Goal: Task Accomplishment & Management: Manage account settings

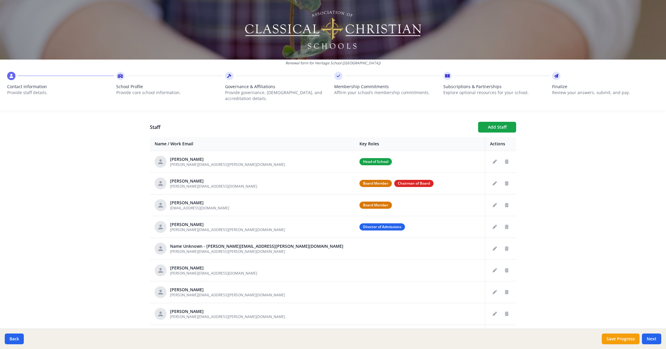
scroll to position [22, 0]
click at [506, 246] on icon "Delete staff" at bounding box center [507, 248] width 4 height 4
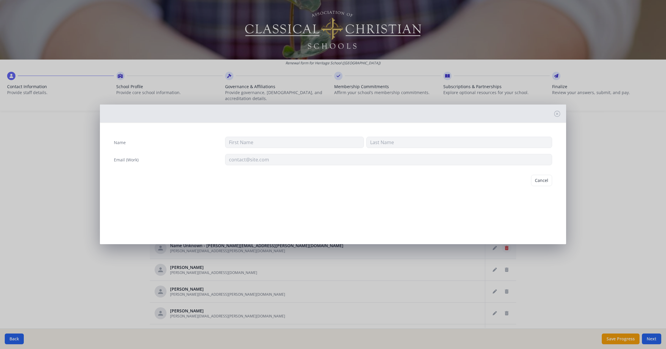
type input "[PERSON_NAME][EMAIL_ADDRESS][PERSON_NAME][DOMAIN_NAME]"
click at [540, 181] on button "Delete" at bounding box center [542, 180] width 21 height 11
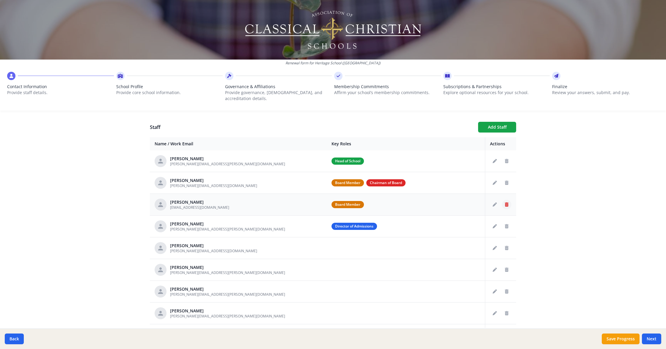
click at [507, 202] on icon "Delete staff" at bounding box center [507, 204] width 4 height 4
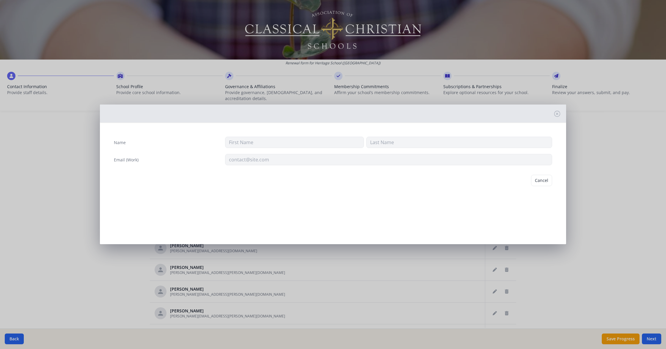
type input "[PERSON_NAME]"
type input "[EMAIL_ADDRESS][DOMAIN_NAME]"
click at [543, 179] on button "Delete" at bounding box center [542, 180] width 21 height 11
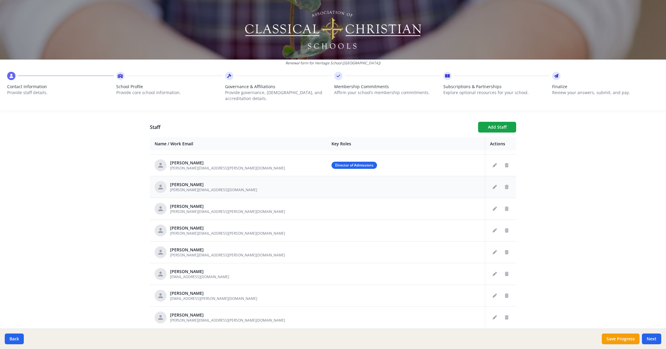
scroll to position [83, 0]
click at [506, 207] on icon "Delete staff" at bounding box center [507, 209] width 4 height 4
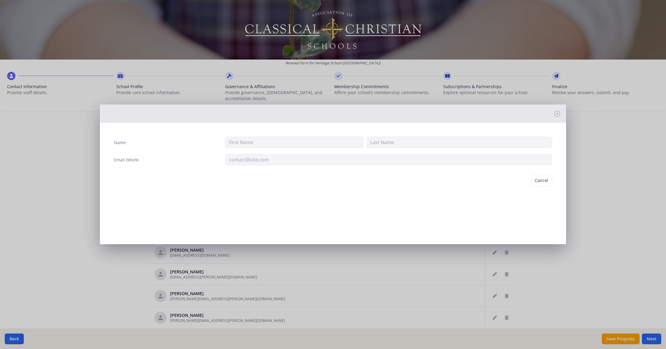
type input "[PERSON_NAME]"
type input "[PERSON_NAME][EMAIL_ADDRESS][PERSON_NAME][DOMAIN_NAME]"
click at [539, 179] on button "Delete" at bounding box center [542, 180] width 21 height 11
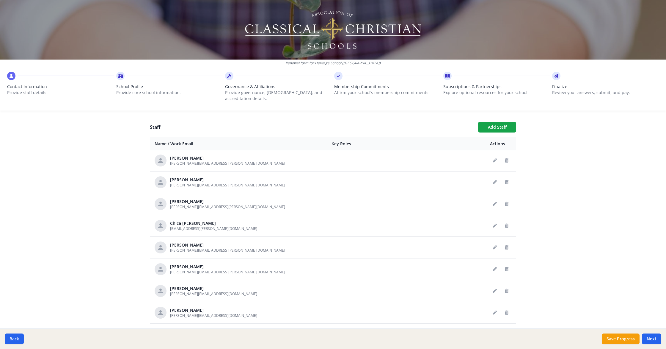
scroll to position [218, 0]
click at [506, 223] on icon "Delete staff" at bounding box center [507, 225] width 4 height 4
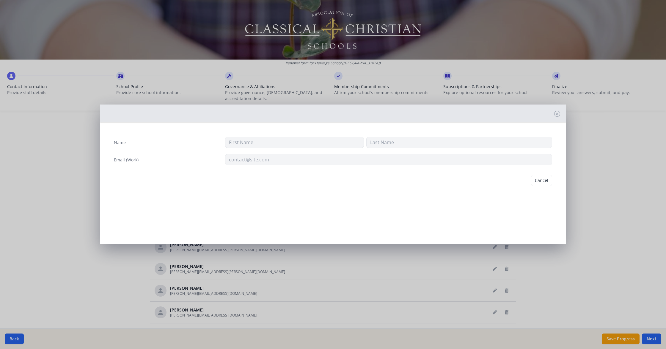
type input "Chica"
type input "[PERSON_NAME]"
type input "[EMAIL_ADDRESS][PERSON_NAME][DOMAIN_NAME]"
click at [541, 181] on button "Delete" at bounding box center [542, 180] width 21 height 11
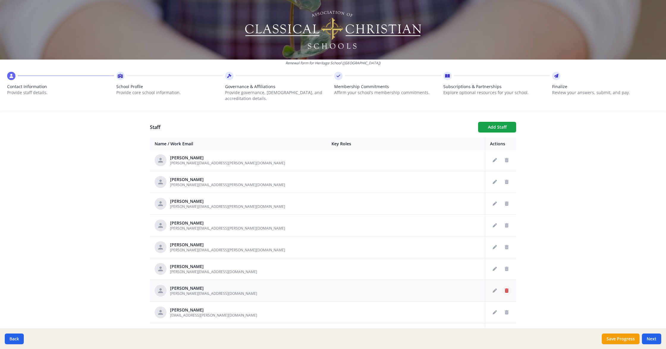
click at [506, 288] on icon "Delete staff" at bounding box center [507, 290] width 4 height 4
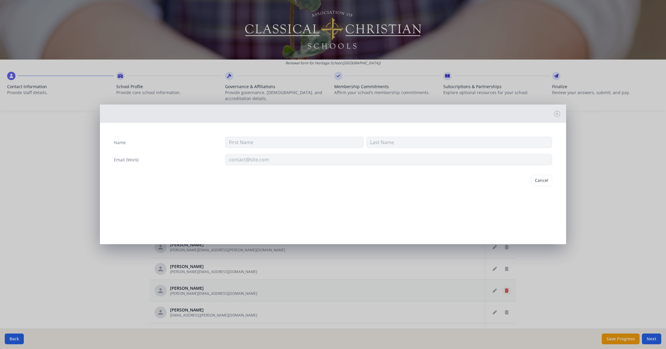
type input "[PERSON_NAME]"
type input "Holster"
type input "[PERSON_NAME][EMAIL_ADDRESS][DOMAIN_NAME]"
click at [539, 178] on button "Delete" at bounding box center [542, 180] width 21 height 11
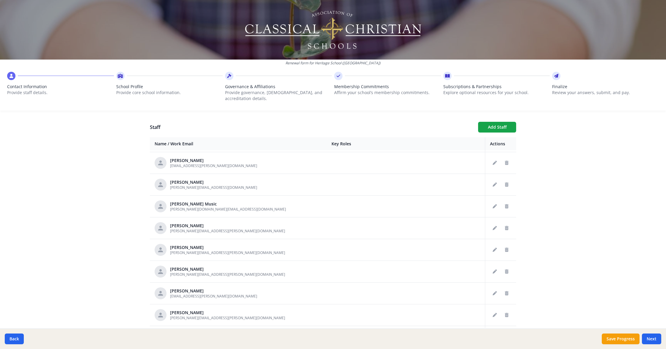
scroll to position [347, 0]
click at [506, 225] on icon "Delete staff" at bounding box center [507, 227] width 4 height 4
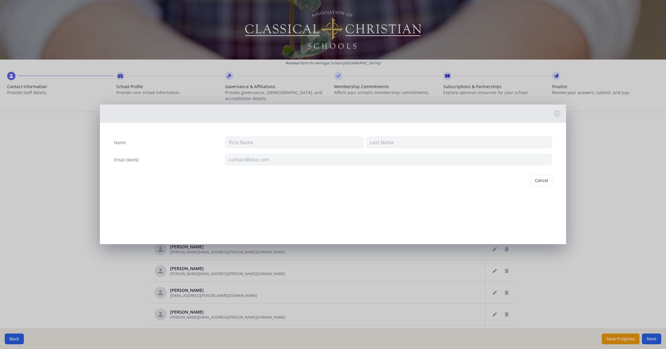
type input "[PERSON_NAME]"
type input "[PERSON_NAME][EMAIL_ADDRESS][PERSON_NAME][DOMAIN_NAME]"
click at [543, 181] on button "Delete" at bounding box center [542, 180] width 21 height 11
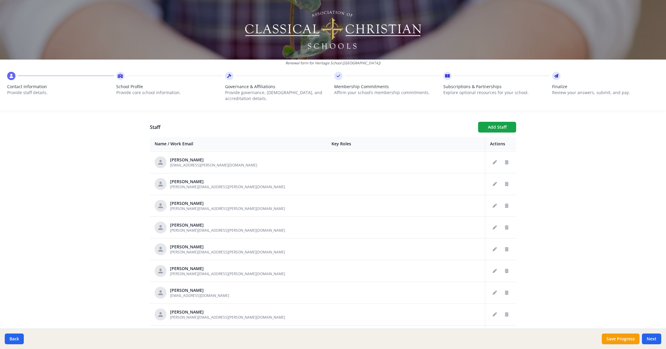
scroll to position [456, 0]
click at [506, 224] on icon "Delete staff" at bounding box center [507, 226] width 4 height 4
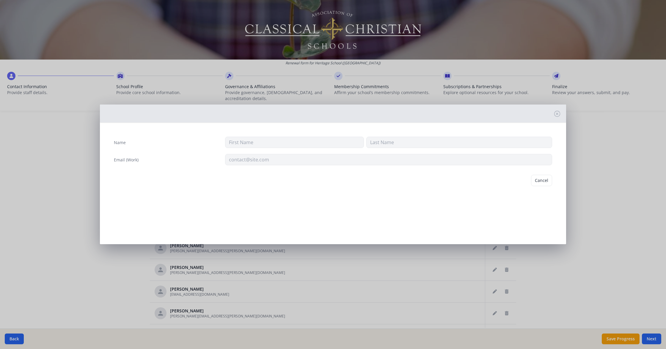
type input "[PERSON_NAME]"
type input "[PERSON_NAME][EMAIL_ADDRESS][PERSON_NAME][DOMAIN_NAME]"
click at [546, 179] on button "Delete" at bounding box center [542, 180] width 21 height 11
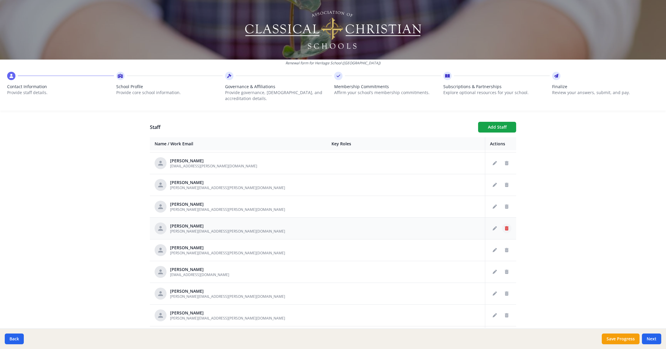
click at [507, 226] on icon "Delete staff" at bounding box center [507, 228] width 4 height 4
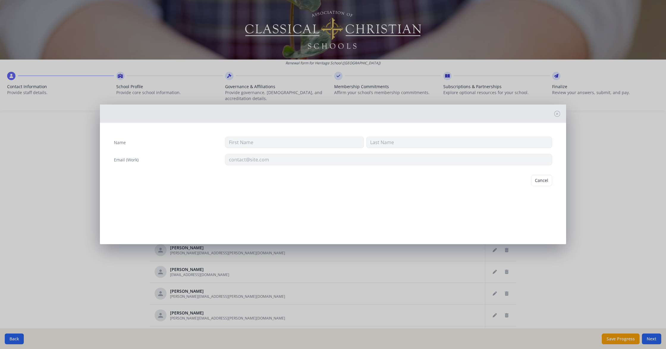
type input "[PERSON_NAME]"
type input "[PERSON_NAME][EMAIL_ADDRESS][PERSON_NAME][DOMAIN_NAME]"
click at [543, 180] on button "Delete" at bounding box center [542, 180] width 21 height 11
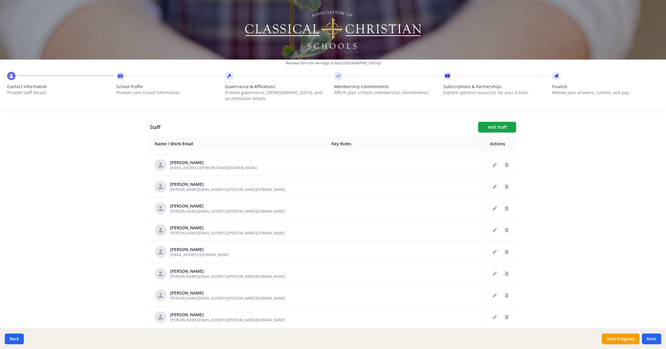
scroll to position [452, 0]
click at [508, 228] on icon "Delete staff" at bounding box center [507, 230] width 4 height 4
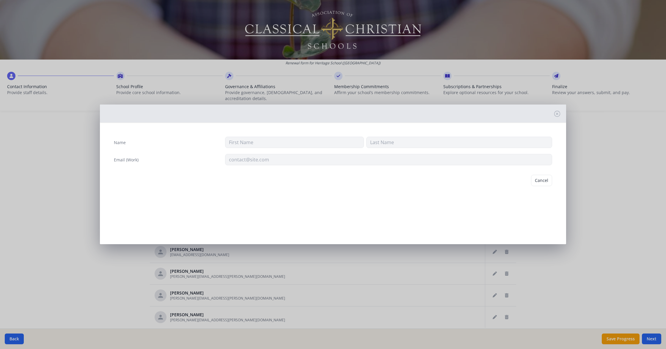
type input "[PERSON_NAME]"
type input "[PERSON_NAME][EMAIL_ADDRESS][PERSON_NAME][DOMAIN_NAME]"
click at [543, 180] on button "Delete" at bounding box center [542, 180] width 21 height 11
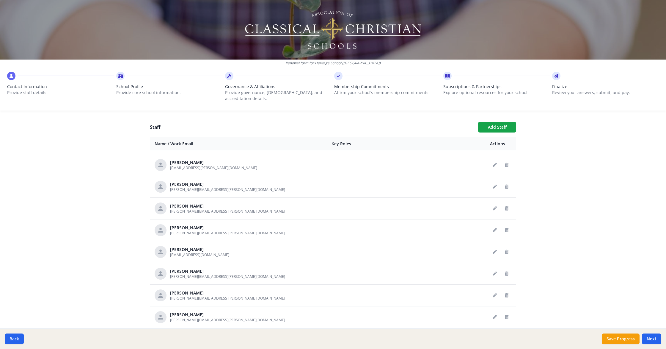
scroll to position [431, 0]
click at [508, 250] on icon "Delete staff" at bounding box center [507, 252] width 4 height 4
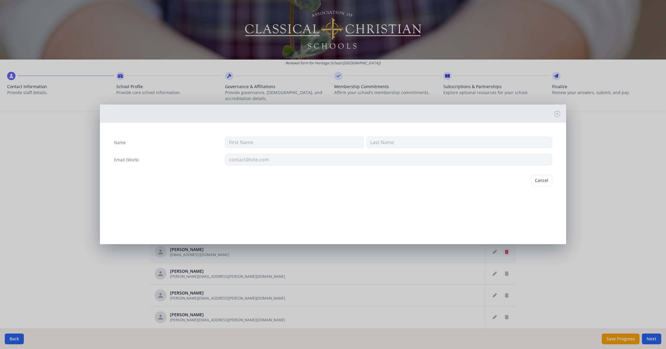
type input "[PERSON_NAME]"
type input "[EMAIL_ADDRESS][DOMAIN_NAME]"
click at [542, 180] on button "Delete" at bounding box center [542, 180] width 21 height 11
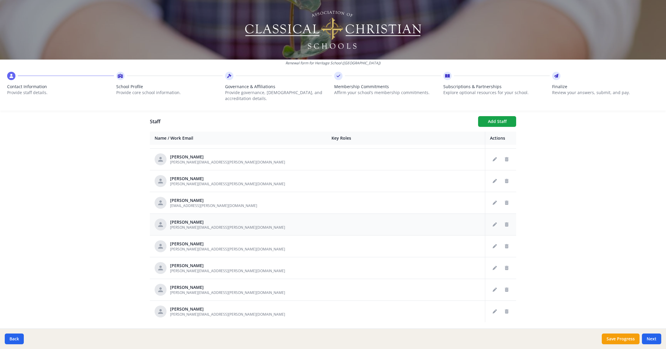
scroll to position [226, 0]
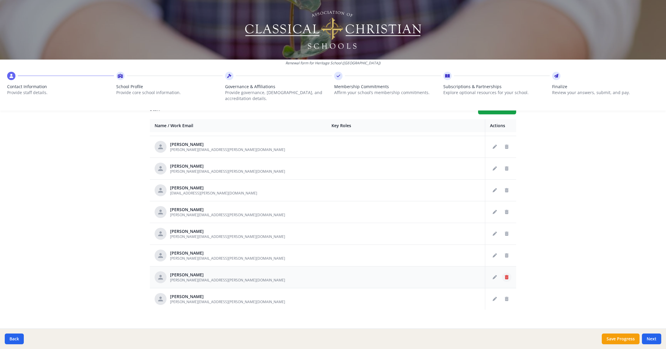
click at [508, 275] on icon "Delete staff" at bounding box center [507, 277] width 4 height 4
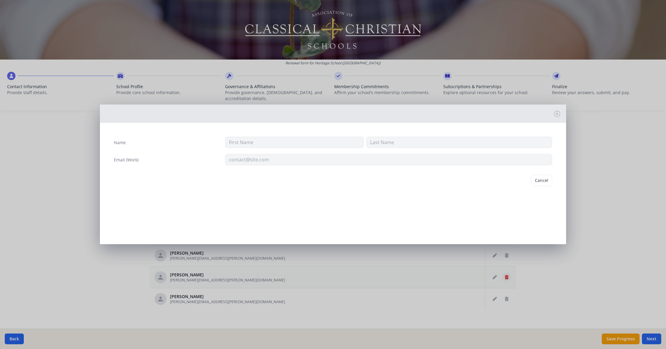
type input "[PERSON_NAME]"
type input "[PERSON_NAME][EMAIL_ADDRESS][PERSON_NAME][DOMAIN_NAME]"
click at [542, 181] on button "Delete" at bounding box center [542, 180] width 21 height 11
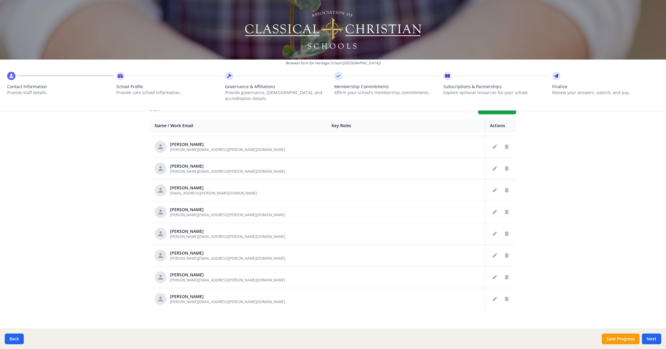
scroll to position [387, 0]
click at [494, 297] on icon "Edit staff" at bounding box center [495, 299] width 4 height 4
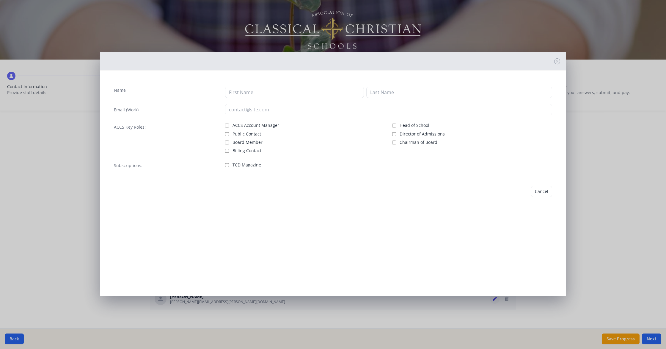
type input "[PERSON_NAME]"
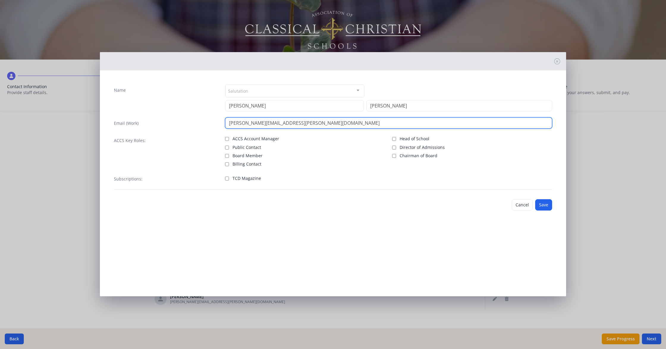
click at [283, 122] on input "[PERSON_NAME][EMAIL_ADDRESS][PERSON_NAME][DOMAIN_NAME]" at bounding box center [389, 122] width 328 height 11
type input "[PERSON_NAME][EMAIL_ADDRESS][PERSON_NAME][DOMAIN_NAME]"
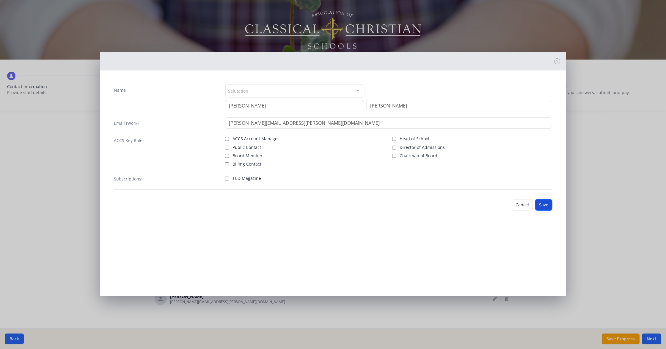
click at [542, 204] on button "Save" at bounding box center [543, 204] width 17 height 11
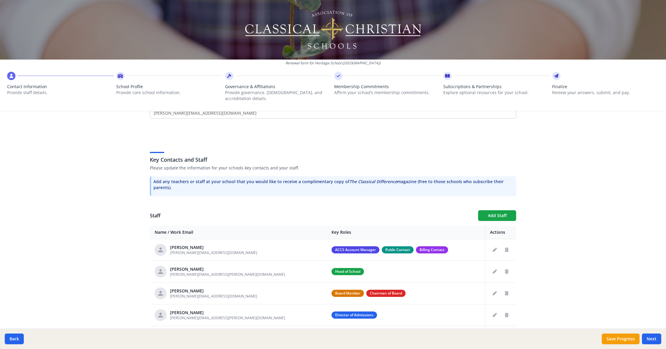
scroll to position [0, 0]
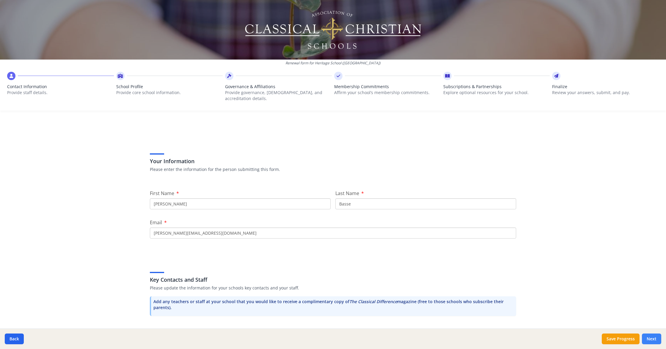
click at [653, 337] on button "Next" at bounding box center [651, 338] width 19 height 11
type input "[PHONE_NUMBER]"
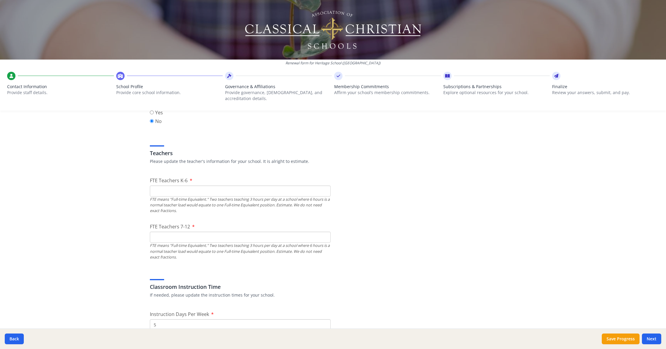
scroll to position [317, 0]
